Goal: Navigation & Orientation: Go to known website

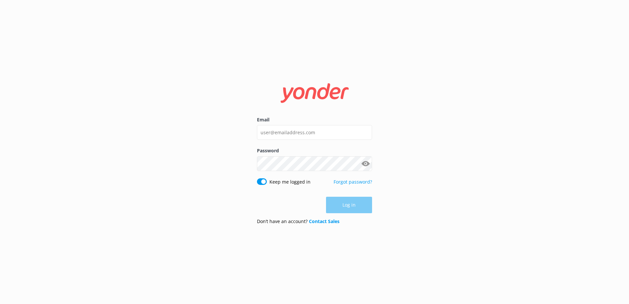
click at [324, 141] on div "Email" at bounding box center [314, 131] width 115 height 31
click at [324, 131] on input "Email" at bounding box center [314, 132] width 115 height 15
type input "[EMAIL_ADDRESS][DOMAIN_NAME]"
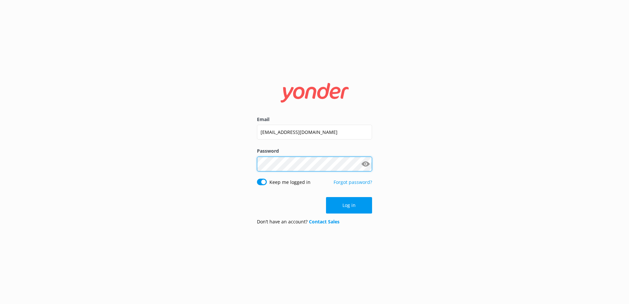
click button "Log in" at bounding box center [349, 205] width 46 height 16
